Goal: Task Accomplishment & Management: Complete application form

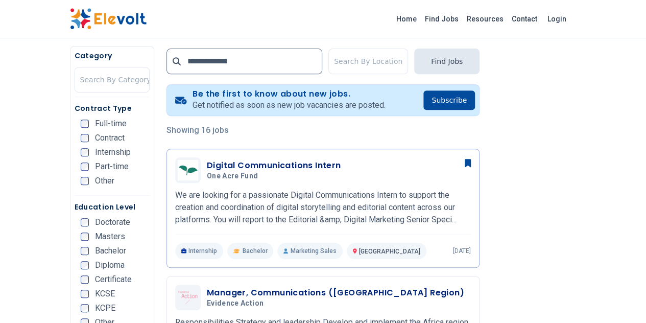
scroll to position [193, 0]
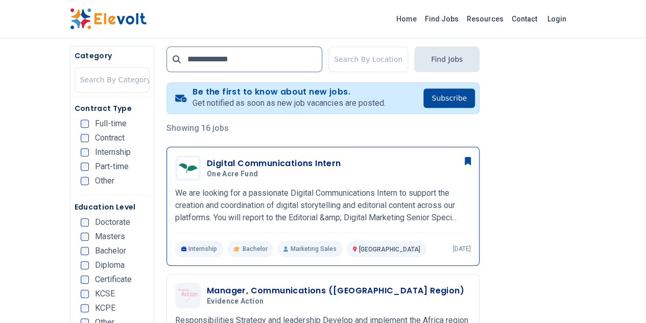
click at [231, 160] on h3 "Digital Communications Intern" at bounding box center [274, 163] width 134 height 12
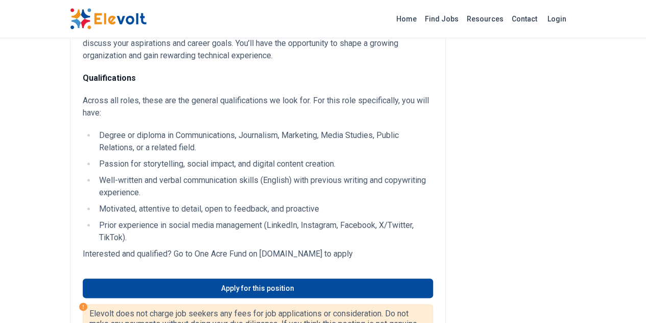
scroll to position [431, 0]
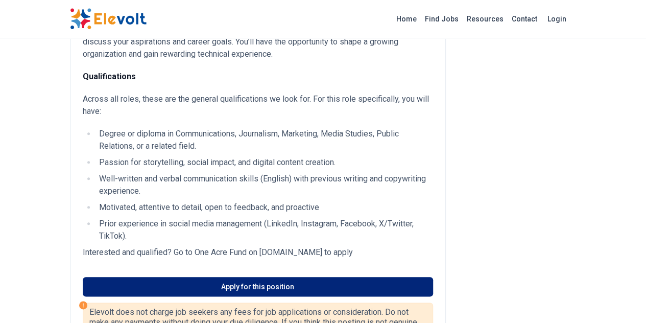
click at [216, 277] on link "Apply for this position" at bounding box center [258, 286] width 350 height 19
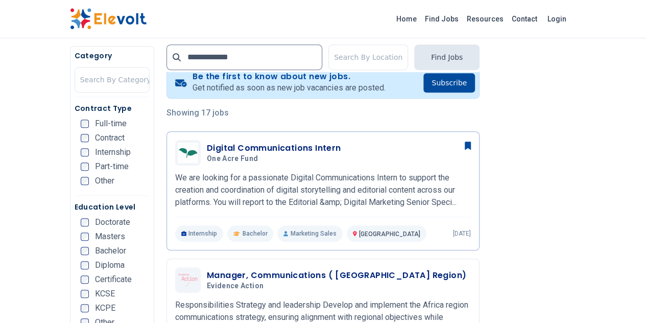
scroll to position [205, 0]
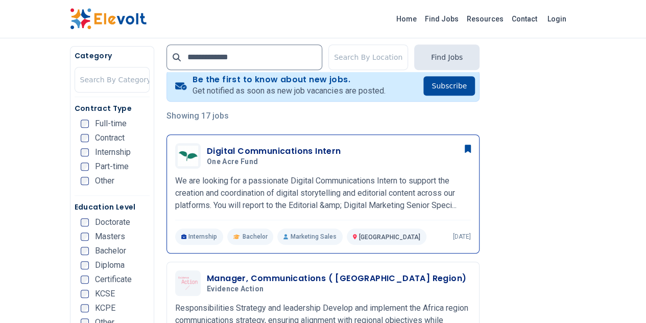
click at [223, 195] on p "We are looking for a passionate Digital Communications Intern to support the cr…" at bounding box center [323, 193] width 296 height 37
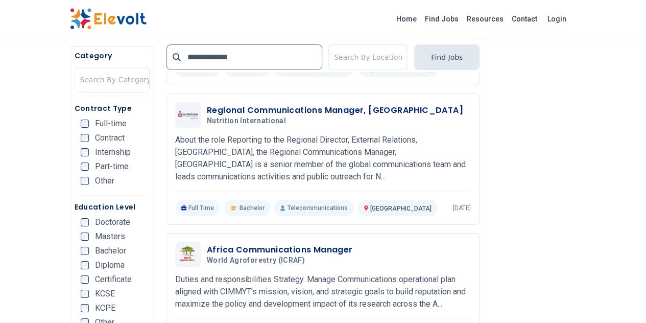
scroll to position [1783, 0]
